Goal: Task Accomplishment & Management: Use online tool/utility

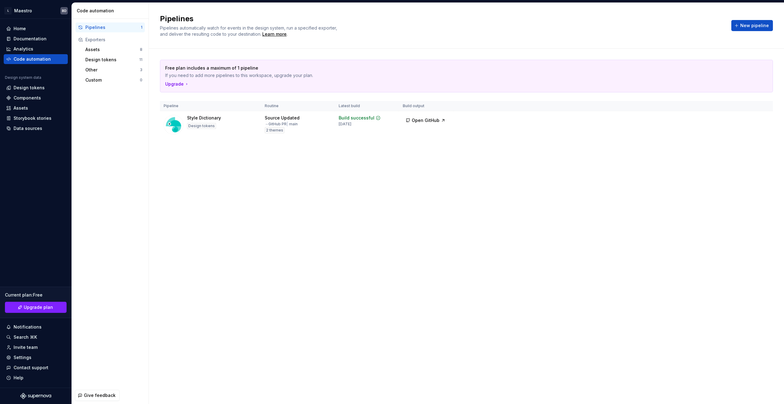
click at [401, 161] on div "Free plan includes a maximum of 1 pipeline If you need to add more pipelines to…" at bounding box center [466, 105] width 613 height 113
click at [762, 120] on html "L Maestro BD Home Documentation Analytics Code automation Design system data De…" at bounding box center [392, 202] width 784 height 404
click at [748, 144] on div "Run pipeline" at bounding box center [755, 142] width 53 height 6
click at [765, 122] on html "L Maestro BD Home Documentation Analytics Code automation Design system data De…" at bounding box center [392, 202] width 784 height 404
click at [748, 133] on div "Edit pipeline" at bounding box center [755, 132] width 53 height 6
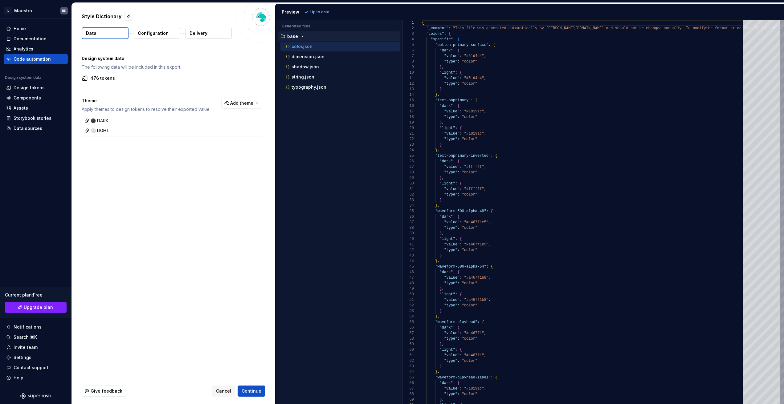
click at [339, 149] on div "Accessibility guide for tree . Navigate the tree with the arrow keys. Common tr…" at bounding box center [338, 217] width 127 height 374
click at [150, 33] on p "Configuration" at bounding box center [153, 33] width 31 height 6
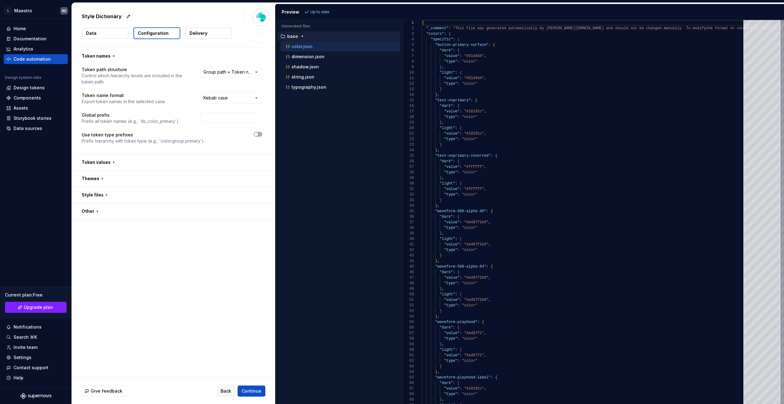
click at [201, 34] on p "Delivery" at bounding box center [198, 33] width 18 height 6
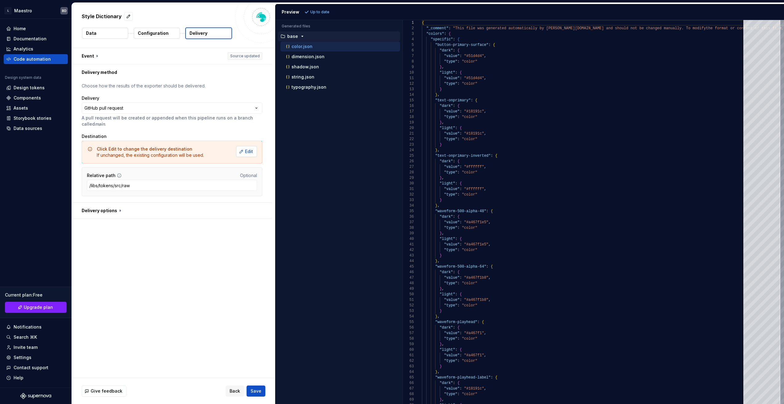
click at [253, 152] on span "Edit" at bounding box center [249, 151] width 8 height 6
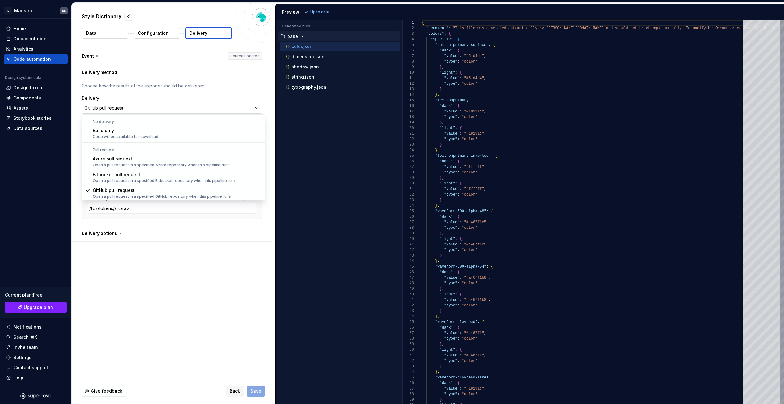
click at [248, 105] on html "**********" at bounding box center [392, 202] width 784 height 404
type input "#116-size-scalilng"
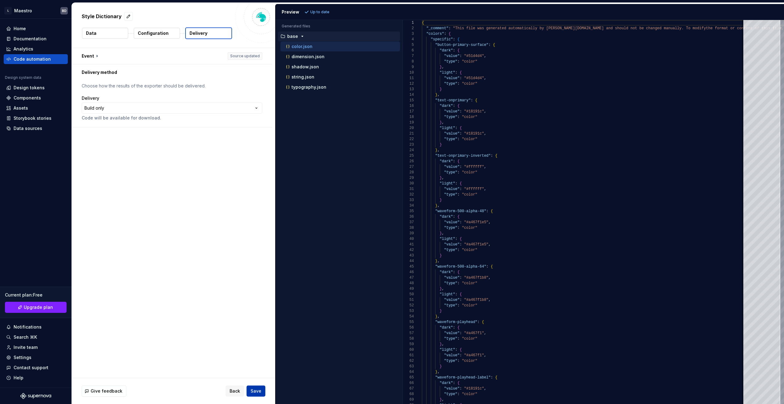
click at [257, 391] on span "Save" at bounding box center [255, 391] width 11 height 6
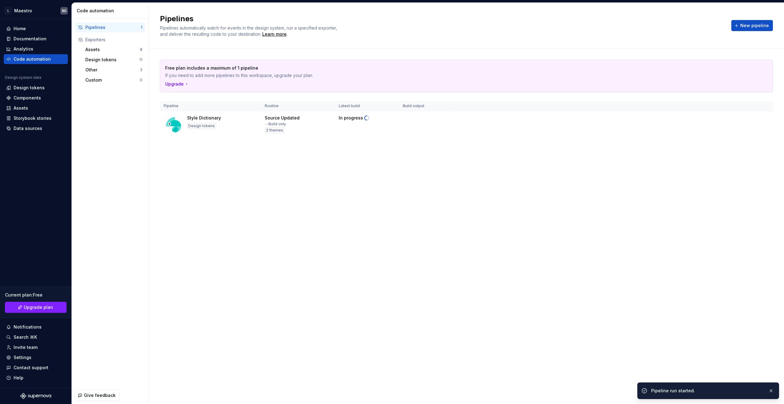
click at [423, 214] on div "Pipelines Pipelines automatically watch for events in the design system, run a …" at bounding box center [466, 203] width 635 height 401
click at [422, 120] on span "Download code" at bounding box center [428, 120] width 34 height 6
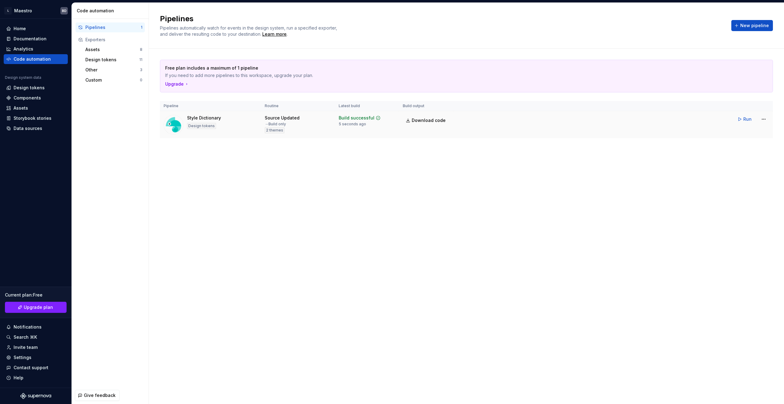
drag, startPoint x: 701, startPoint y: 144, endPoint x: 736, endPoint y: 132, distance: 37.2
click at [703, 143] on div "Free plan includes a maximum of 1 pipeline If you need to add more pipelines to…" at bounding box center [466, 105] width 613 height 113
click at [766, 120] on html "L Maestro BD Home Documentation Analytics Code automation Design system data De…" at bounding box center [392, 202] width 784 height 404
click at [754, 132] on div "Edit pipeline" at bounding box center [755, 132] width 53 height 6
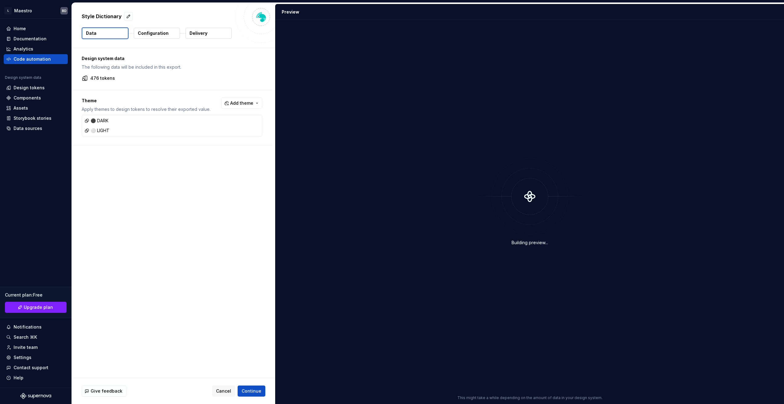
click at [157, 35] on p "Configuration" at bounding box center [153, 33] width 31 height 6
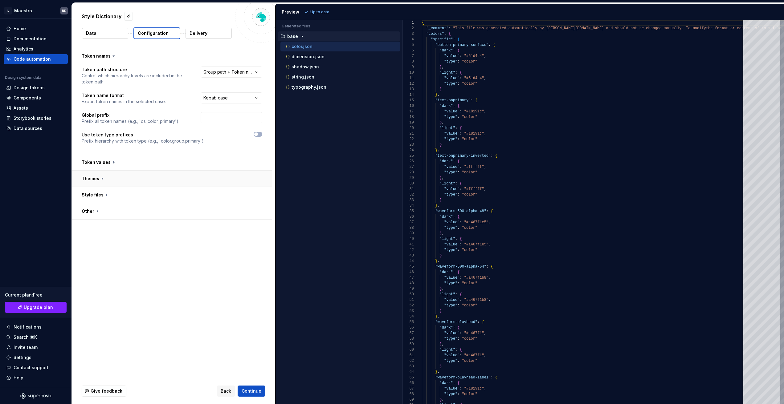
click at [94, 179] on button "button" at bounding box center [172, 179] width 200 height 16
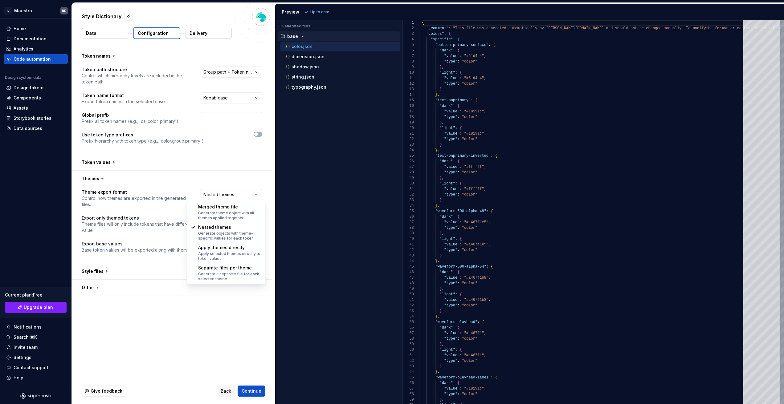
click at [237, 195] on html "**********" at bounding box center [392, 202] width 784 height 404
select select "**********"
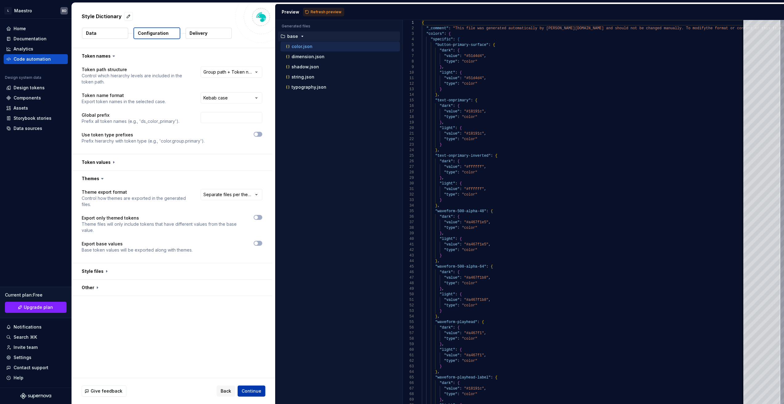
click at [258, 390] on span "Continue" at bounding box center [251, 391] width 20 height 6
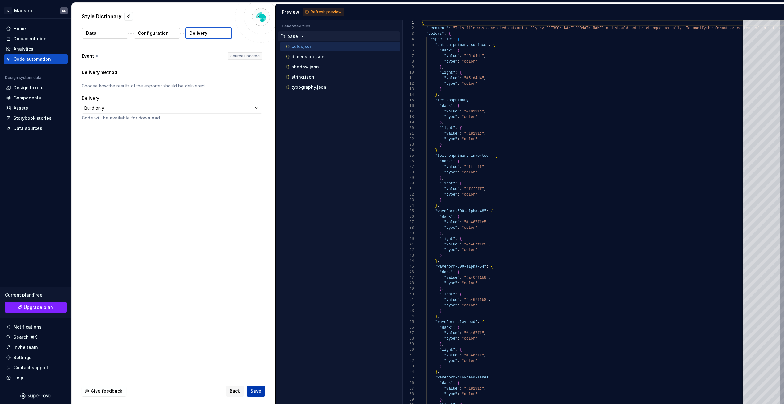
click at [259, 390] on span "Save" at bounding box center [255, 391] width 11 height 6
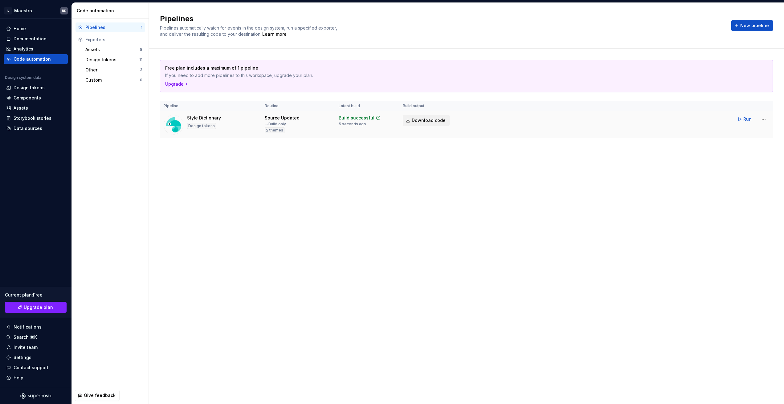
click at [420, 118] on span "Download code" at bounding box center [428, 120] width 34 height 6
drag, startPoint x: 458, startPoint y: 149, endPoint x: 346, endPoint y: 132, distance: 113.1
click at [456, 149] on div "Free plan includes a maximum of 1 pipeline If you need to add more pipelines to…" at bounding box center [466, 105] width 613 height 113
